Goal: Task Accomplishment & Management: Use online tool/utility

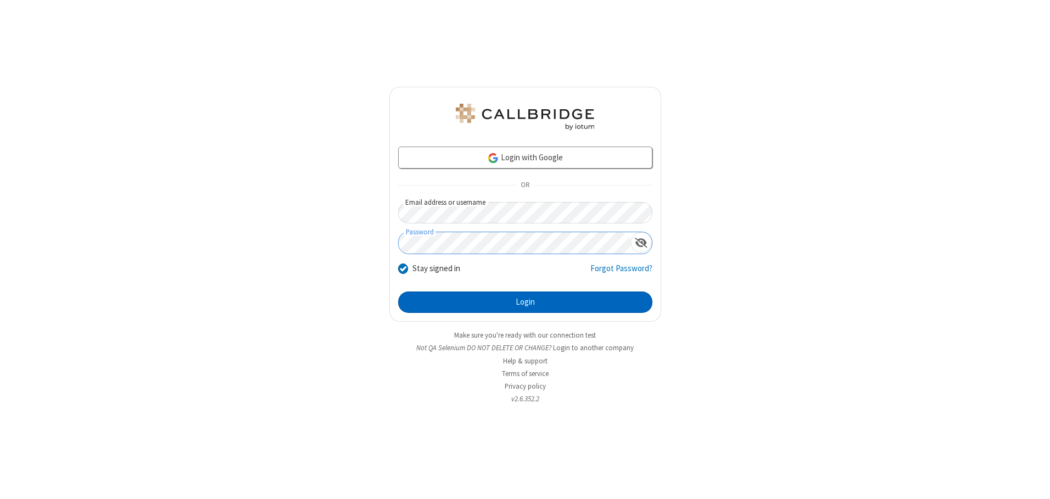
click at [525, 302] on button "Login" at bounding box center [525, 302] width 254 height 22
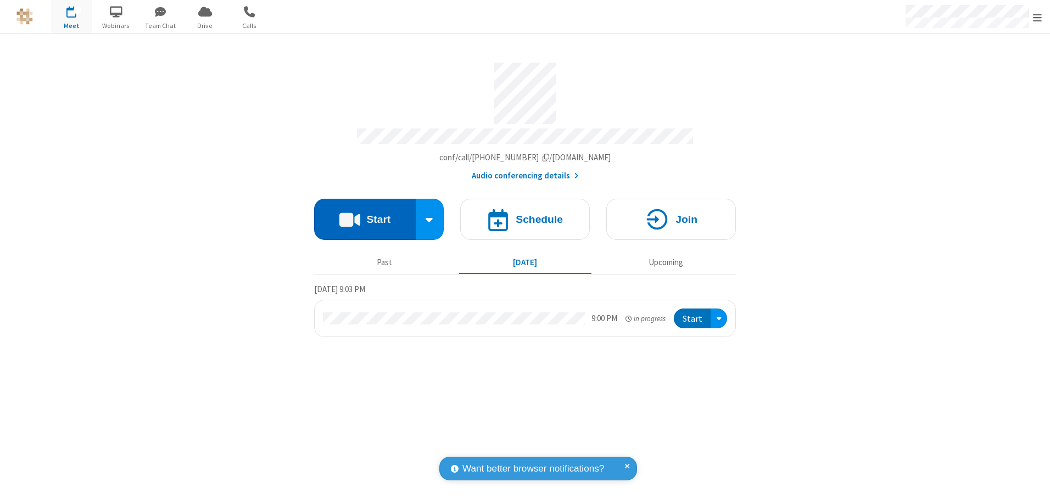
click at [364, 215] on button "Start" at bounding box center [365, 219] width 102 height 41
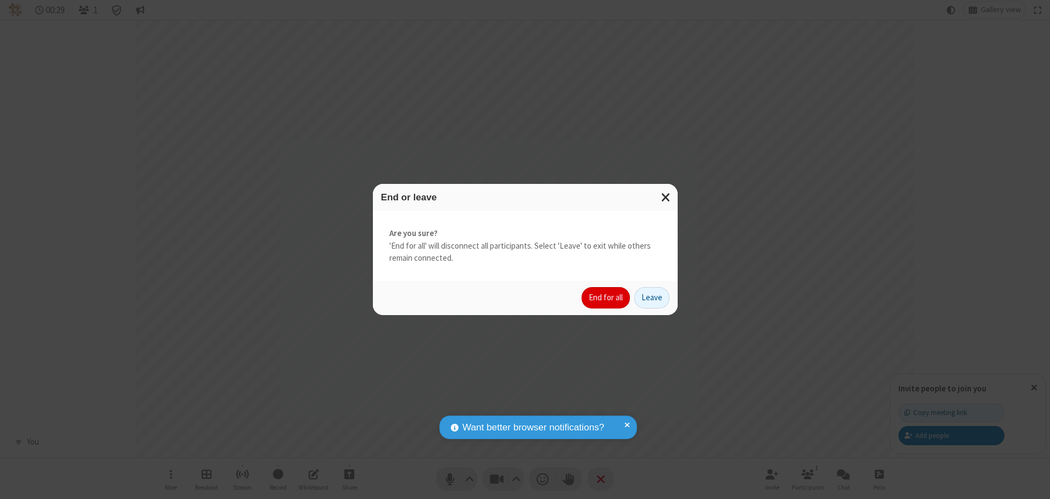
click at [606, 298] on button "End for all" at bounding box center [605, 298] width 48 height 22
